Goal: Browse casually

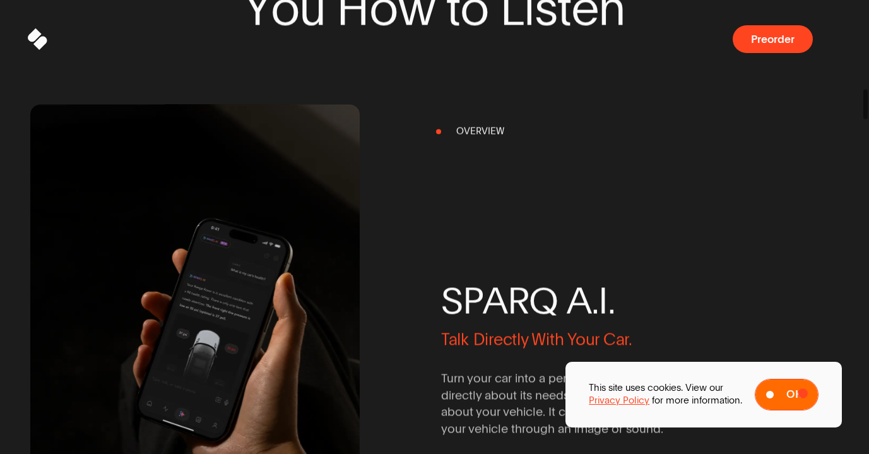
click at [802, 393] on button "Ok" at bounding box center [787, 395] width 64 height 32
